Goal: Information Seeking & Learning: Learn about a topic

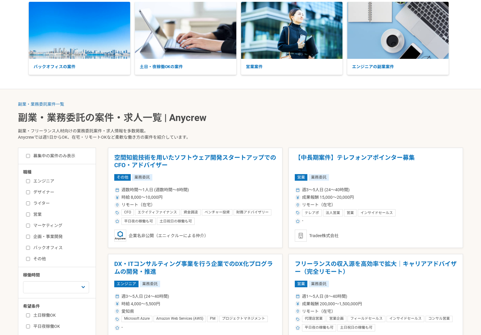
scroll to position [35, 0]
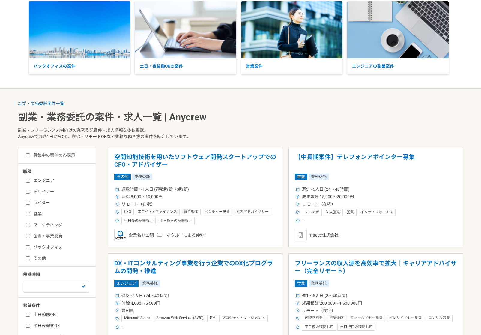
click at [44, 176] on div "エンジニア デザイナー ライター 営業 マーケティング 企画・事業開発 バックオフィス その他" at bounding box center [59, 219] width 72 height 86
click at [44, 179] on label "エンジニア" at bounding box center [60, 180] width 69 height 6
click at [30, 179] on input "エンジニア" at bounding box center [28, 181] width 4 height 4
checkbox input "true"
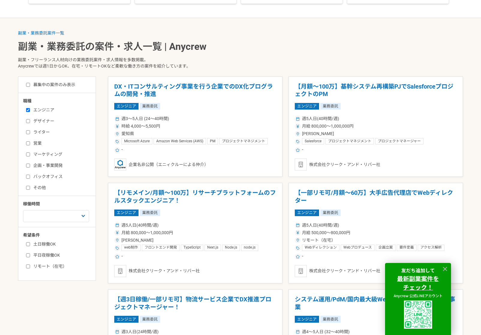
scroll to position [109, 0]
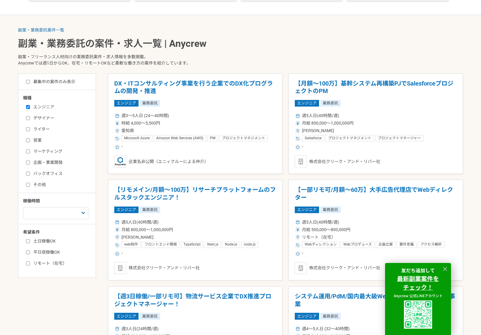
click at [42, 116] on label "デザイナー" at bounding box center [60, 118] width 69 height 6
click at [30, 116] on input "デザイナー" at bounding box center [28, 118] width 4 height 4
checkbox input "true"
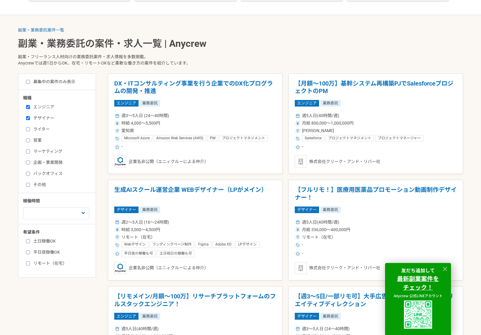
click at [38, 102] on div "エンジニア デザイナー ライター 営業 マーケティング 企画・事業開発 バックオフィス その他" at bounding box center [59, 145] width 72 height 86
click at [39, 106] on label "エンジニア" at bounding box center [60, 107] width 69 height 6
click at [30, 106] on input "エンジニア" at bounding box center [28, 107] width 4 height 4
checkbox input "false"
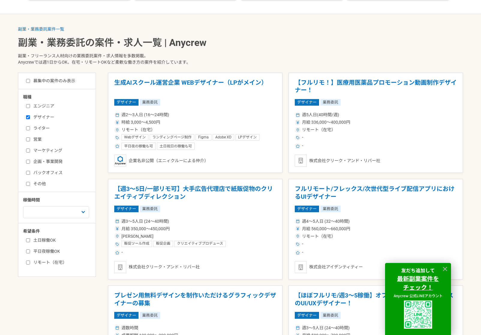
scroll to position [112, 0]
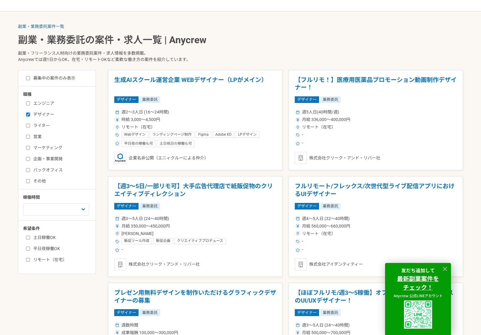
click at [31, 115] on label "デザイナー" at bounding box center [60, 114] width 69 height 6
click at [30, 115] on input "デザイナー" at bounding box center [28, 115] width 4 height 4
checkbox input "false"
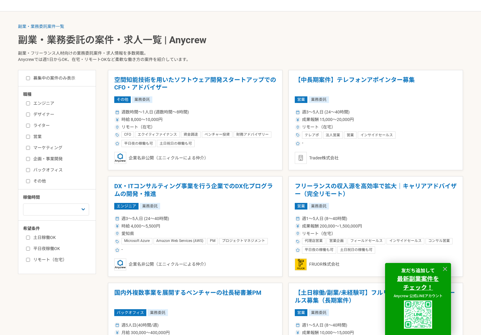
click at [37, 102] on label "エンジニア" at bounding box center [60, 103] width 69 height 6
click at [30, 102] on input "エンジニア" at bounding box center [28, 103] width 4 height 4
checkbox input "true"
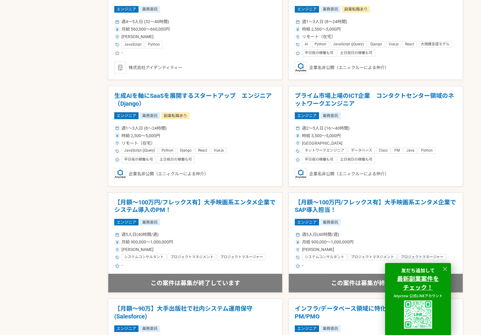
scroll to position [564, 0]
